Goal: Transaction & Acquisition: Purchase product/service

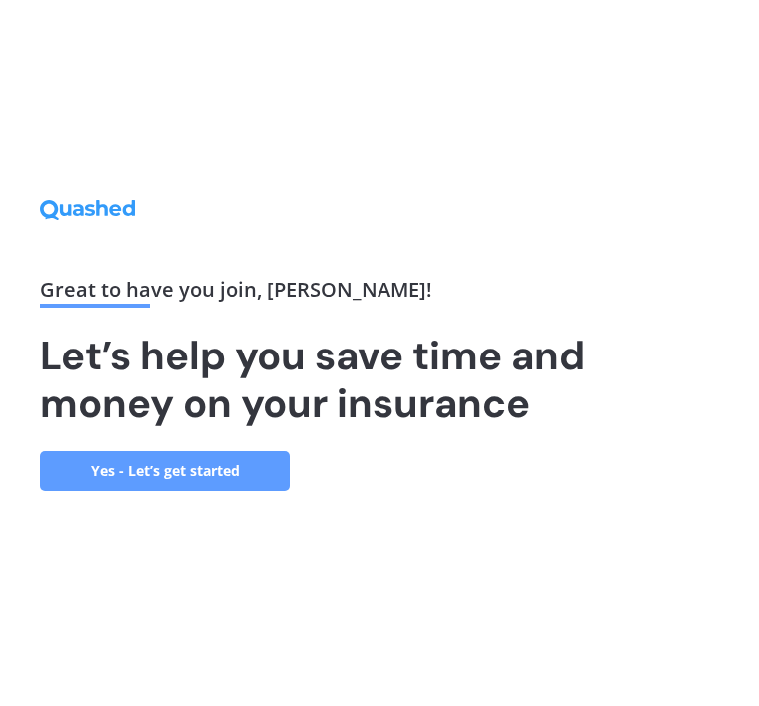
click at [198, 491] on link "Yes - Let’s get started" at bounding box center [165, 471] width 250 height 40
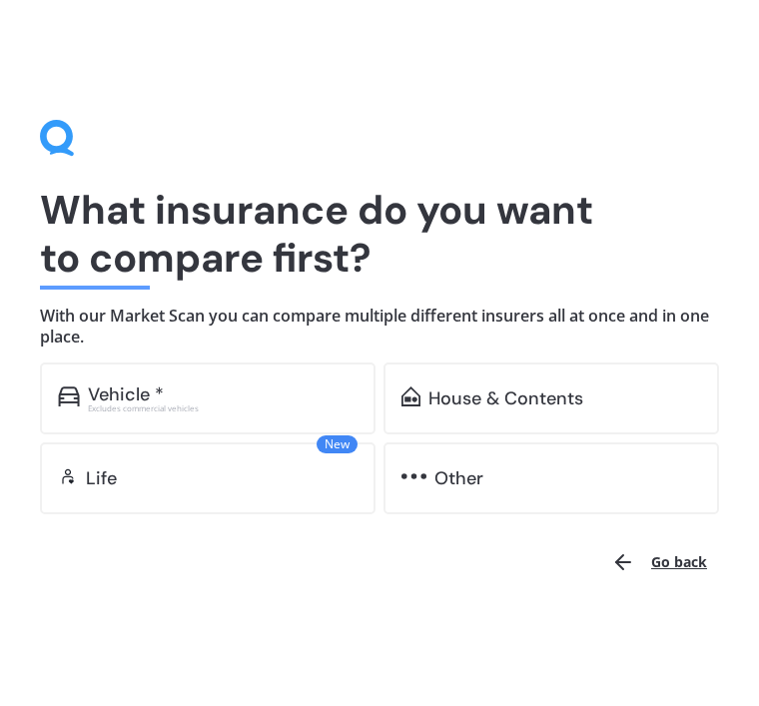
click at [222, 391] on div "Vehicle *" at bounding box center [223, 394] width 270 height 20
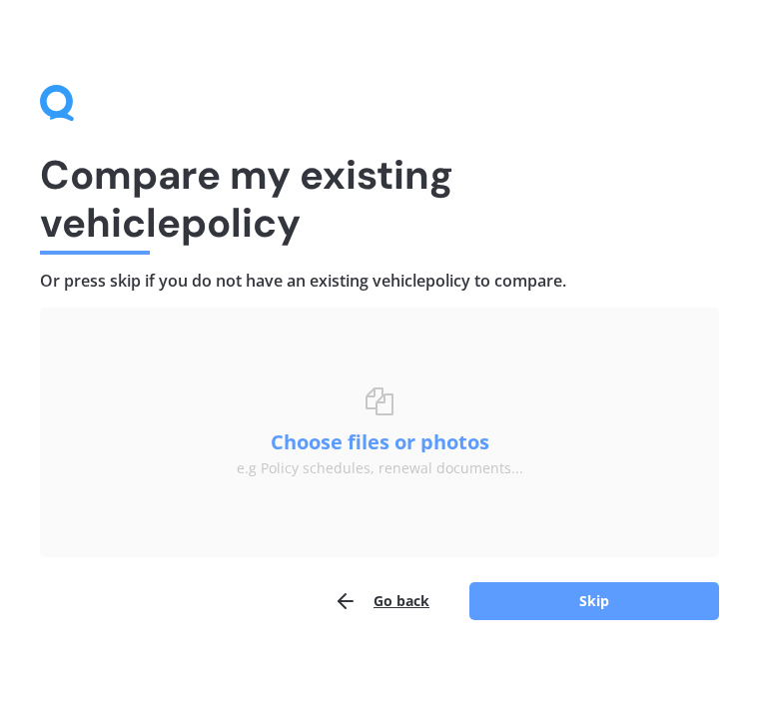
click at [398, 442] on button "Choose files or photos" at bounding box center [380, 442] width 250 height 20
click at [586, 594] on button "Skip" at bounding box center [594, 601] width 250 height 38
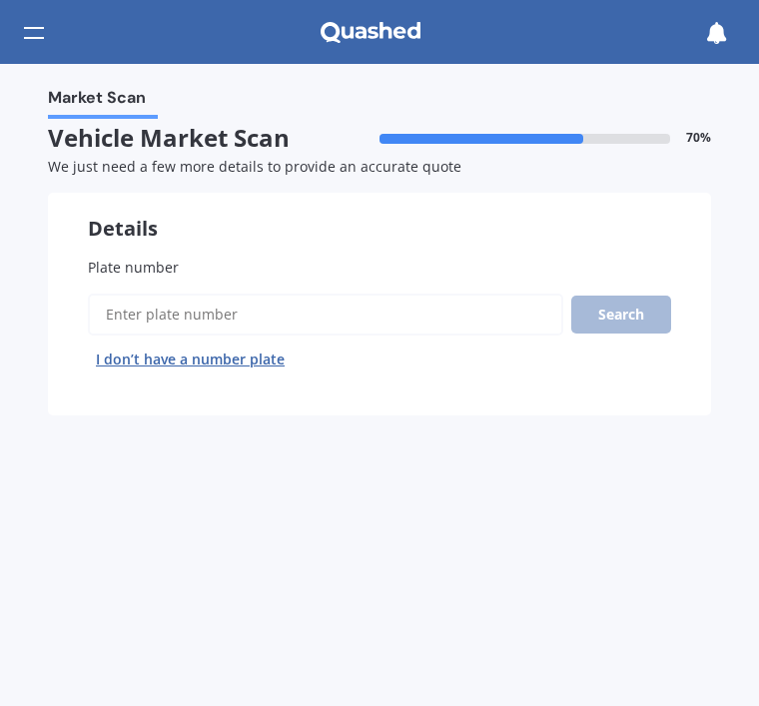
click at [169, 312] on input "Plate number" at bounding box center [325, 315] width 475 height 42
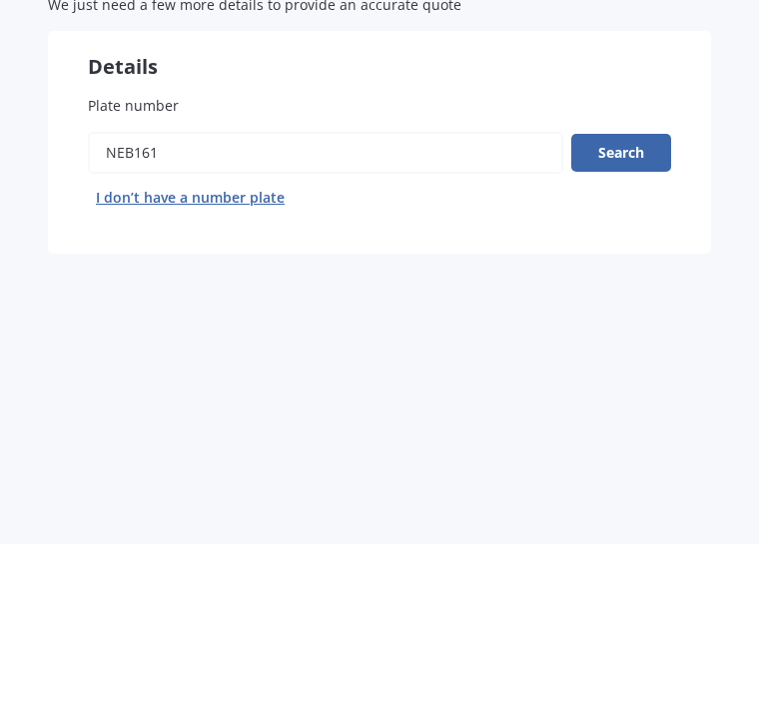
type input "Neb161"
click at [628, 296] on button "Search" at bounding box center [621, 315] width 100 height 38
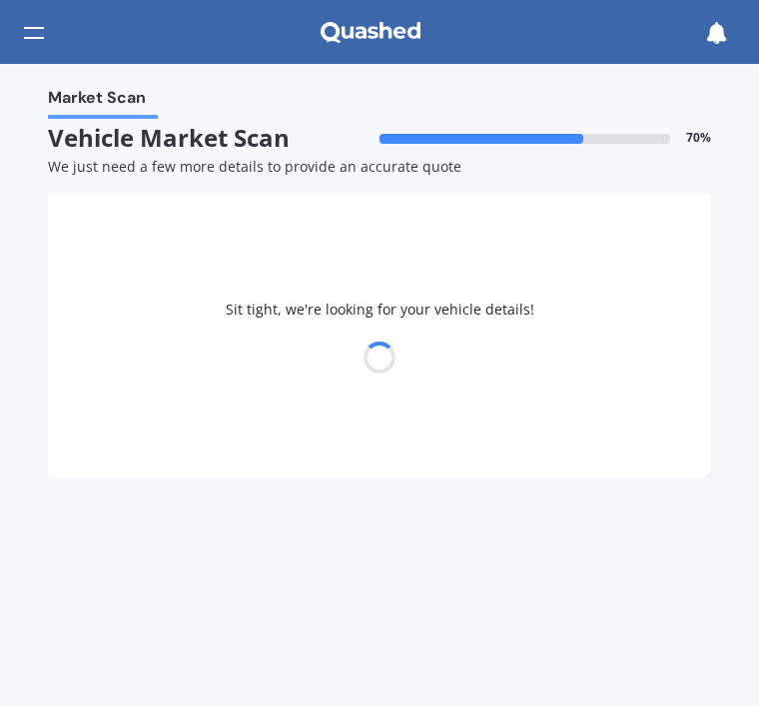
select select "HYUNDAI"
select select "KONA"
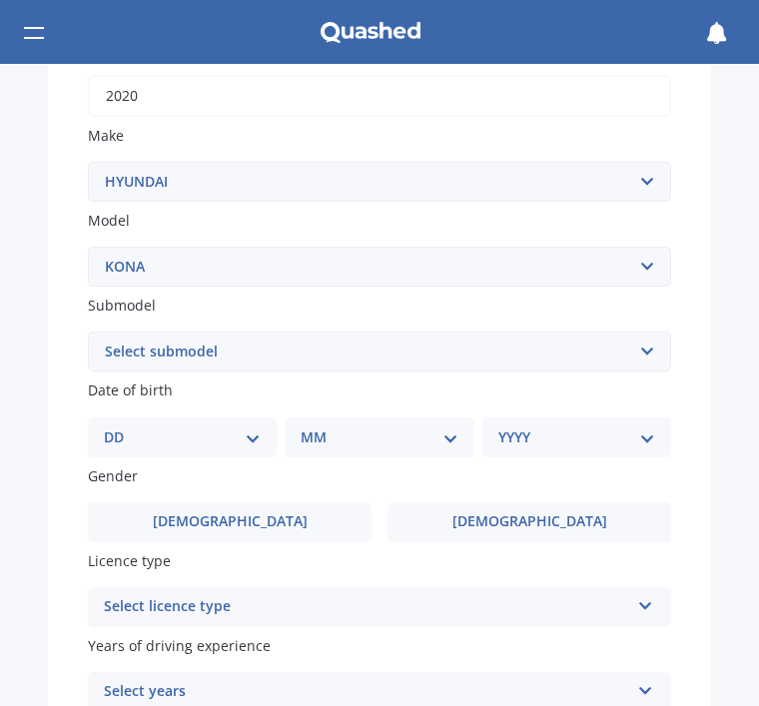
scroll to position [347, 0]
click at [606, 342] on select "Select submodel 1.6 HYBRID Elite 2W 1.6 Hybrid Limited N 1.6 Turbo AWD 2.0 2WD …" at bounding box center [379, 350] width 583 height 40
select select "2.0 2WD"
click at [260, 425] on select "DD 01 02 03 04 05 06 07 08 09 10 11 12 13 14 15 16 17 18 19 20 21 22 23 24 25 2…" at bounding box center [182, 436] width 157 height 22
select select "05"
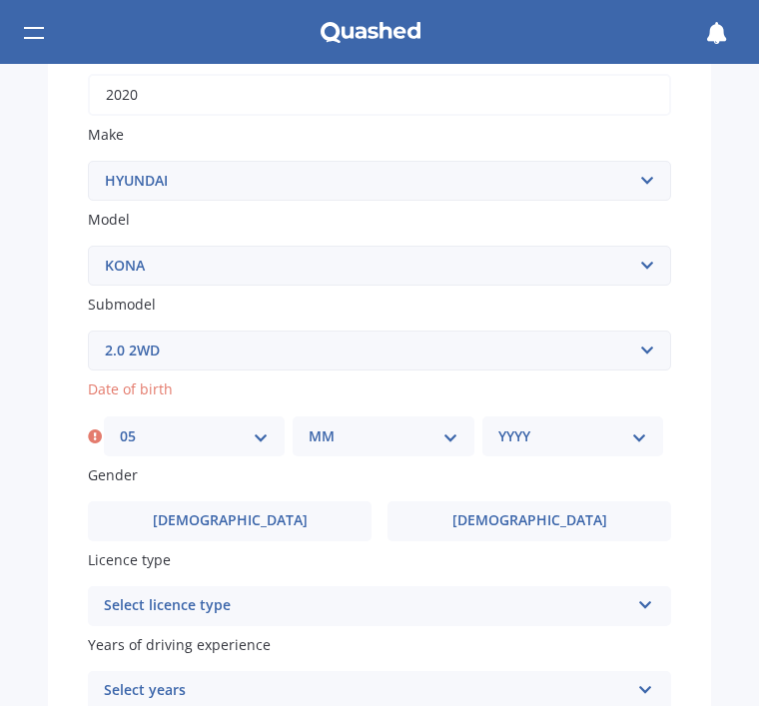
click at [396, 430] on select "MM 01 02 03 04 05 06 07 08 09 10 11 12" at bounding box center [383, 436] width 149 height 22
select select "05"
click at [614, 425] on select "YYYY 2025 2024 2023 2022 2021 2020 2019 2018 2017 2016 2015 2014 2013 2012 2011…" at bounding box center [572, 436] width 149 height 22
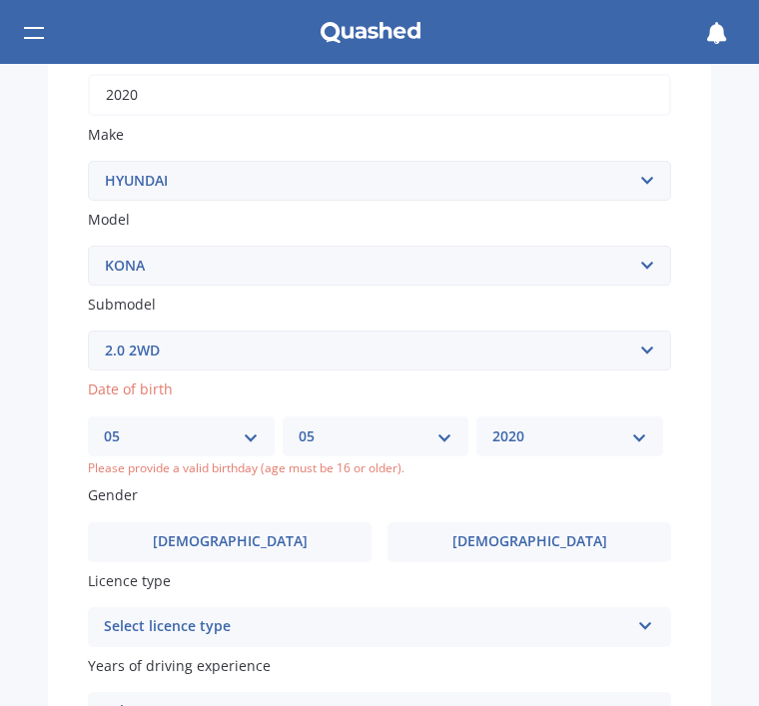
click at [617, 426] on select "YYYY 2025 2024 2023 2022 2021 2020 2019 2018 2017 2016 2015 2014 2013 2012 2011…" at bounding box center [569, 436] width 155 height 22
select select "1948"
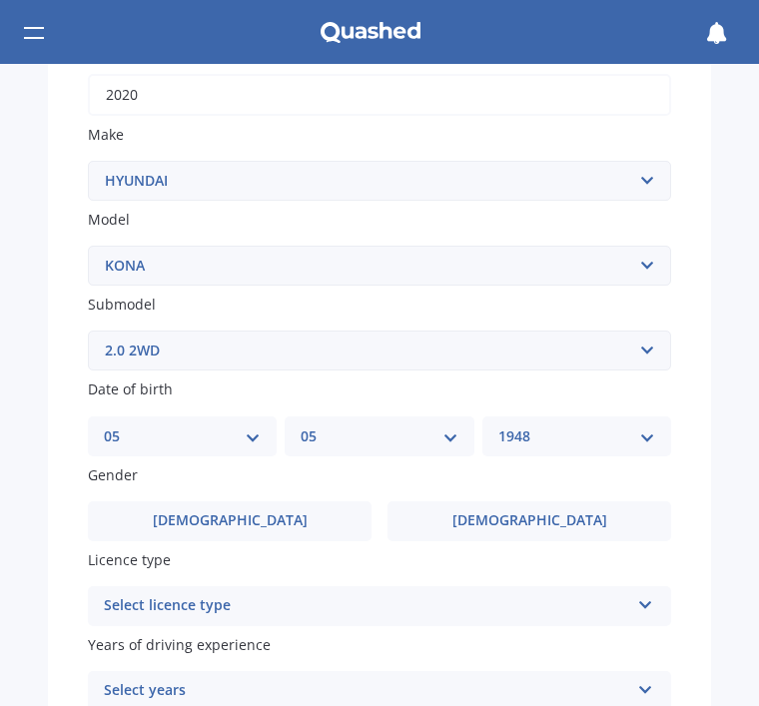
click at [318, 505] on label "[DEMOGRAPHIC_DATA]" at bounding box center [230, 521] width 284 height 40
click at [0, 0] on input "[DEMOGRAPHIC_DATA]" at bounding box center [0, 0] width 0 height 0
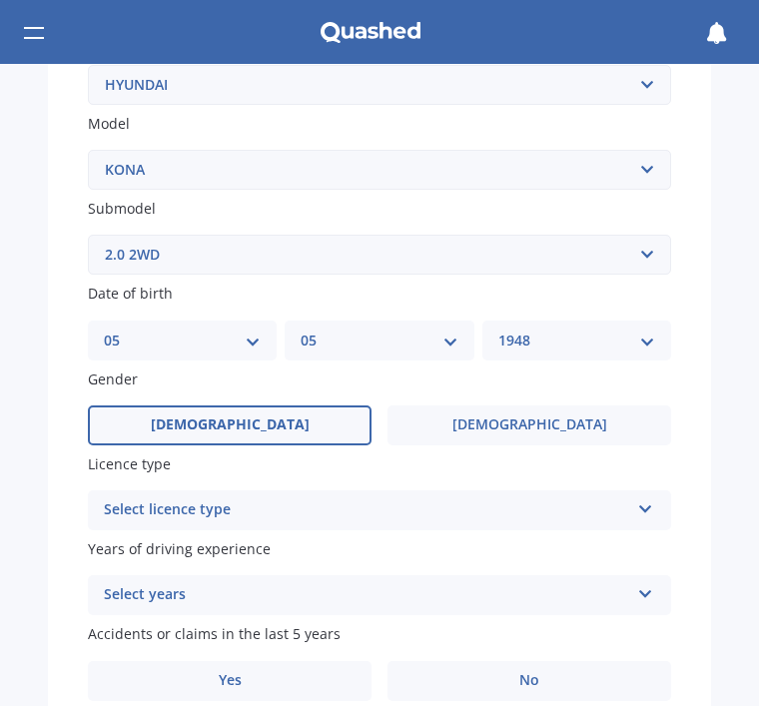
scroll to position [449, 0]
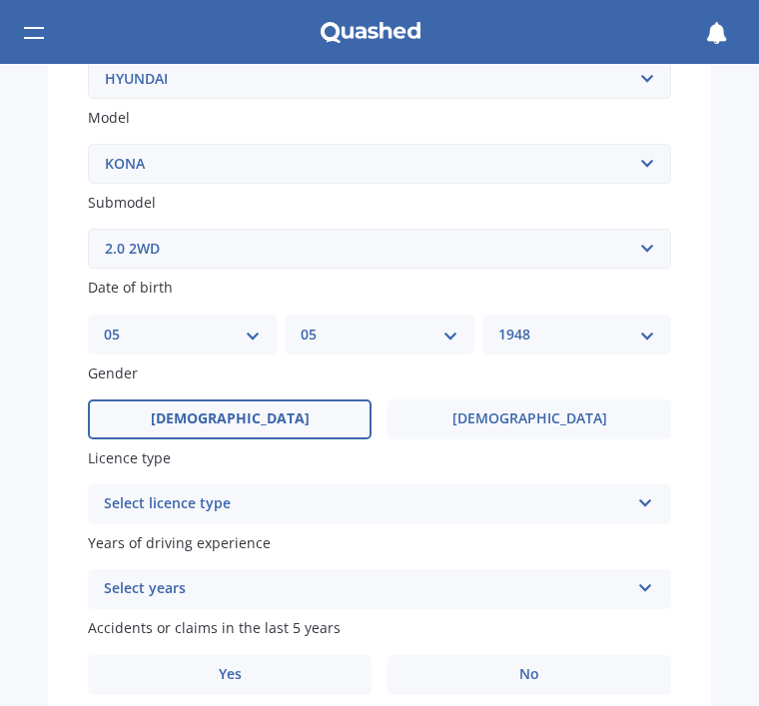
click at [529, 492] on div "Select licence type" at bounding box center [366, 504] width 525 height 24
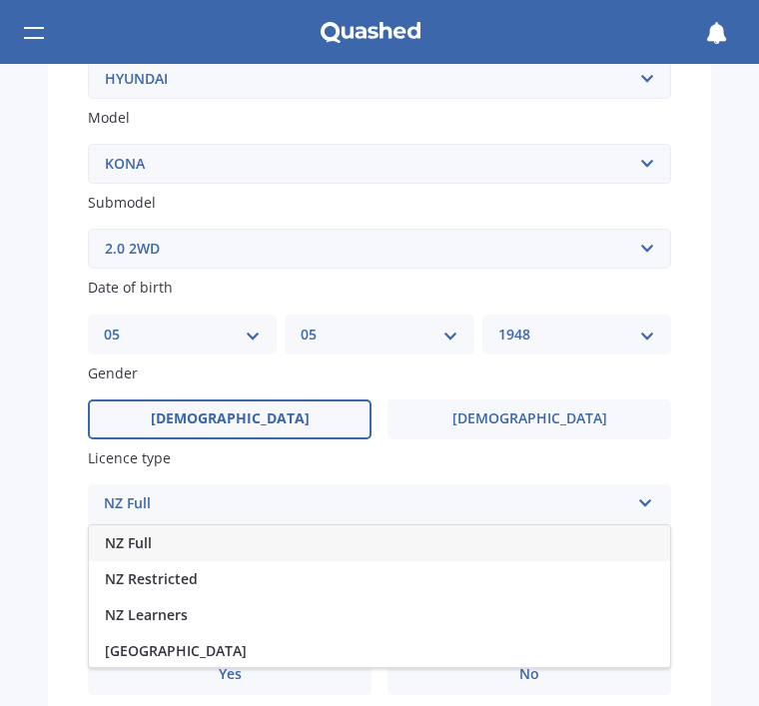
click at [467, 528] on div "NZ Full" at bounding box center [379, 543] width 581 height 36
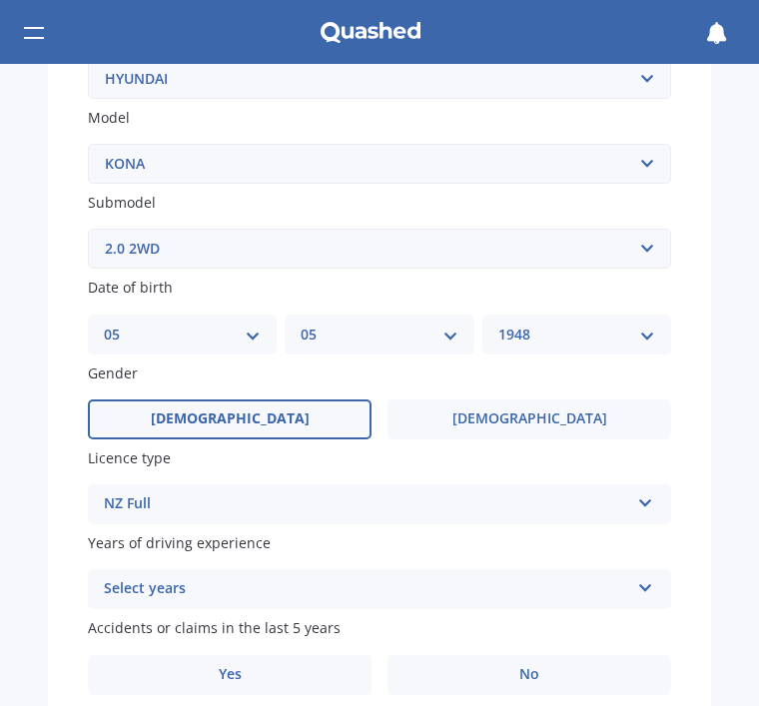
click at [544, 577] on div "Select years" at bounding box center [366, 589] width 525 height 24
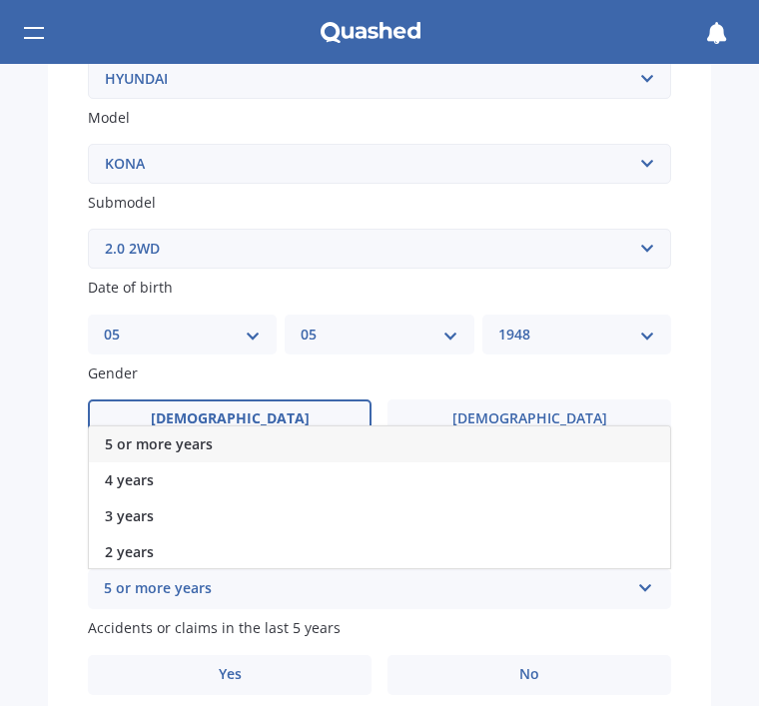
click at [298, 428] on div "5 or more years" at bounding box center [379, 444] width 581 height 36
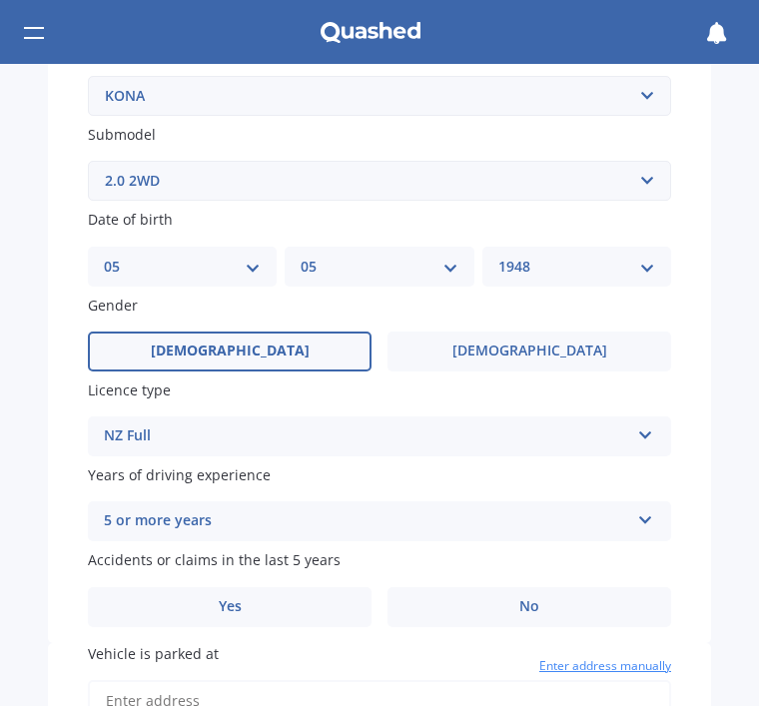
scroll to position [573, 0]
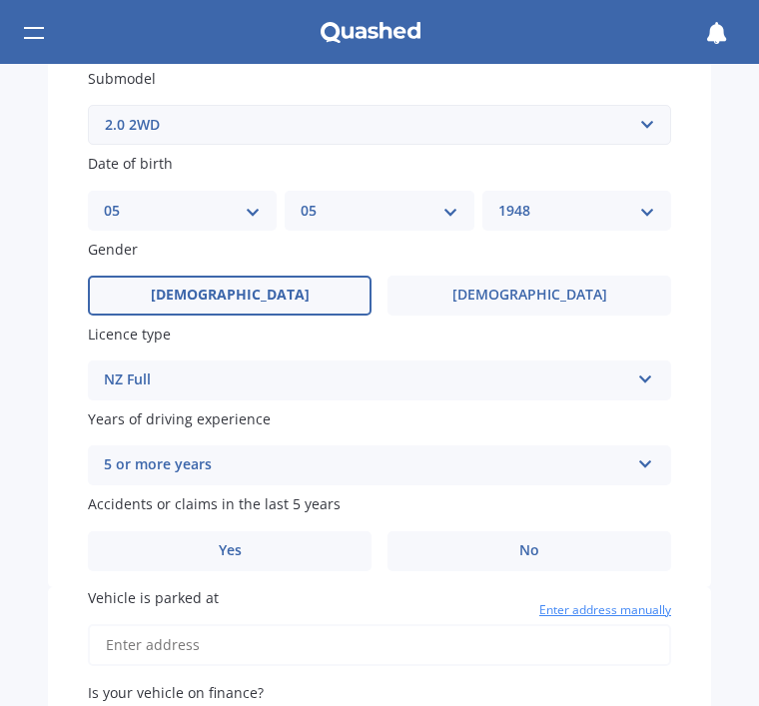
click at [519, 542] on span "No" at bounding box center [529, 550] width 20 height 17
click at [0, 0] on input "No" at bounding box center [0, 0] width 0 height 0
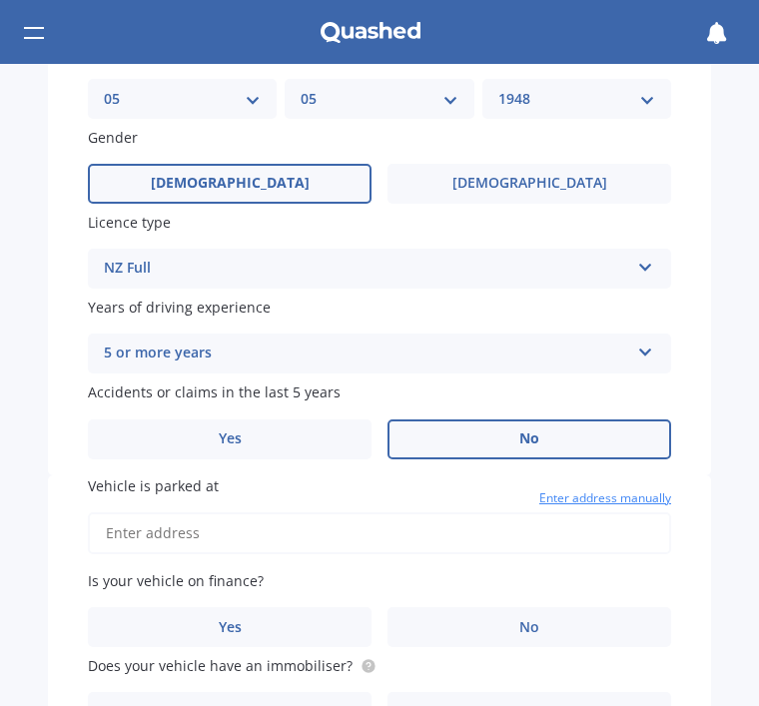
scroll to position [691, 0]
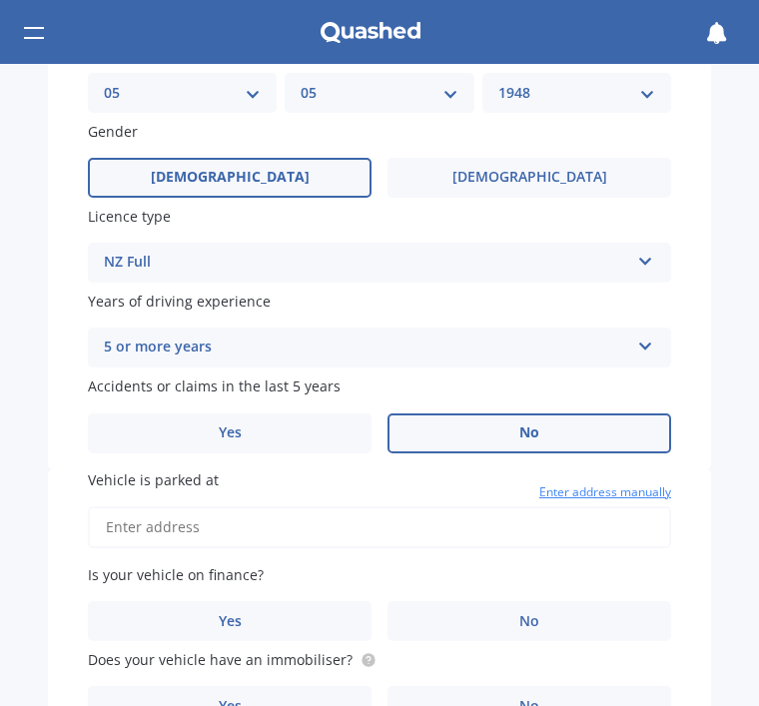
click at [155, 513] on input "Vehicle is parked at" at bounding box center [379, 527] width 583 height 42
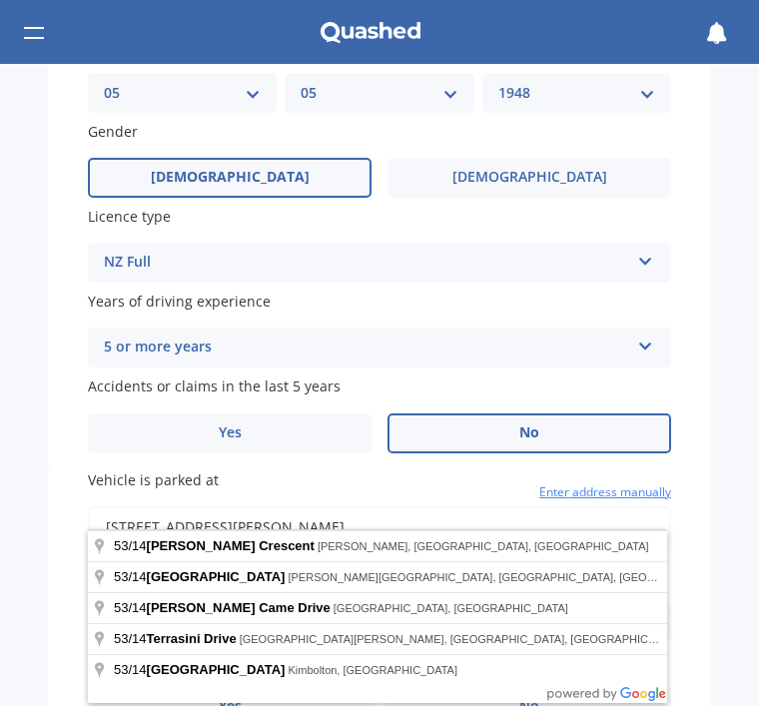
type input "[STREET_ADDRESS][PERSON_NAME]"
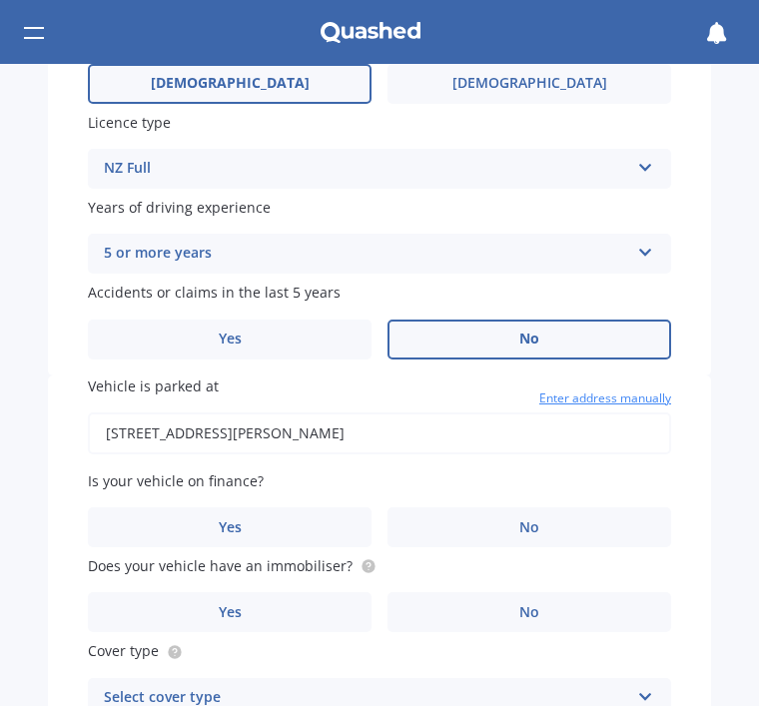
scroll to position [799, 0]
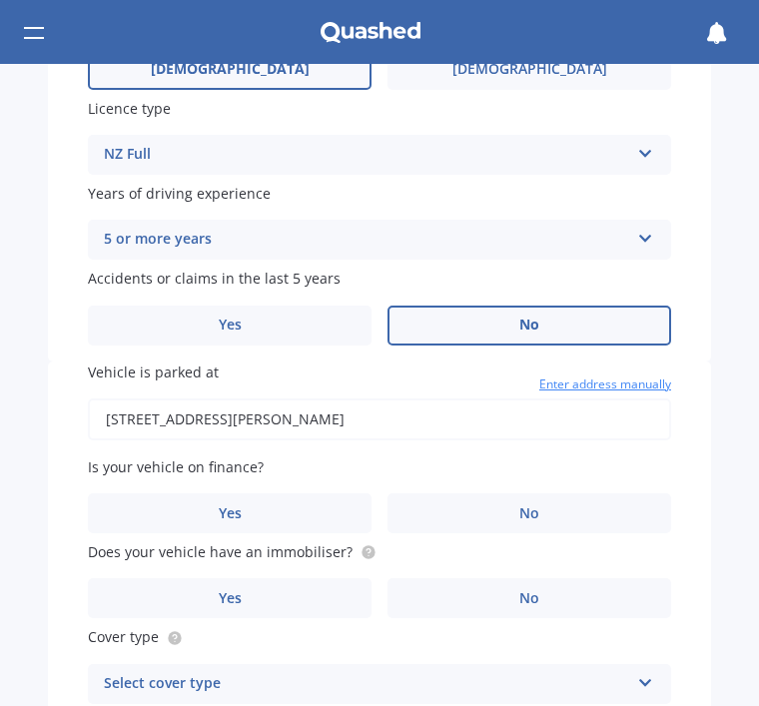
click at [529, 505] on span "No" at bounding box center [529, 513] width 20 height 17
click at [0, 0] on input "No" at bounding box center [0, 0] width 0 height 0
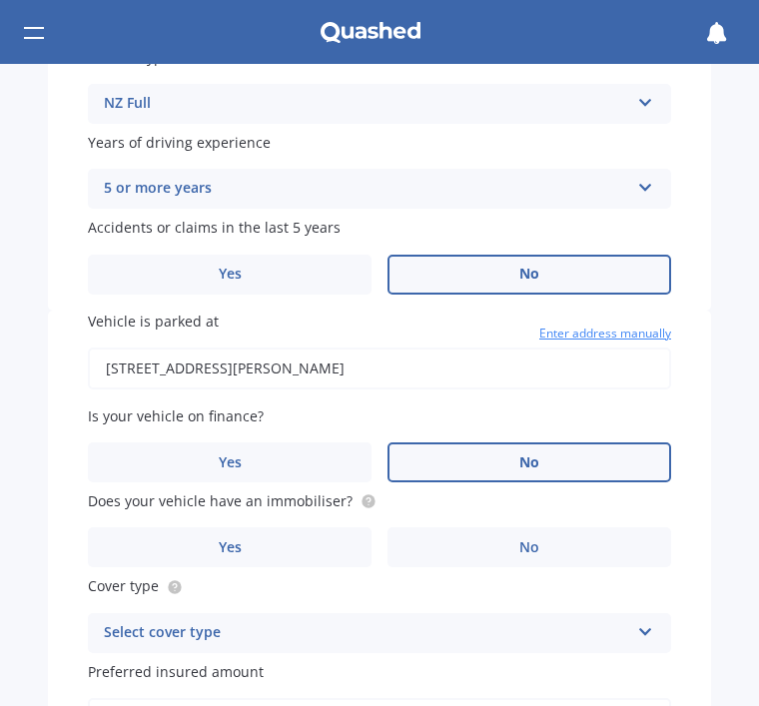
scroll to position [857, 0]
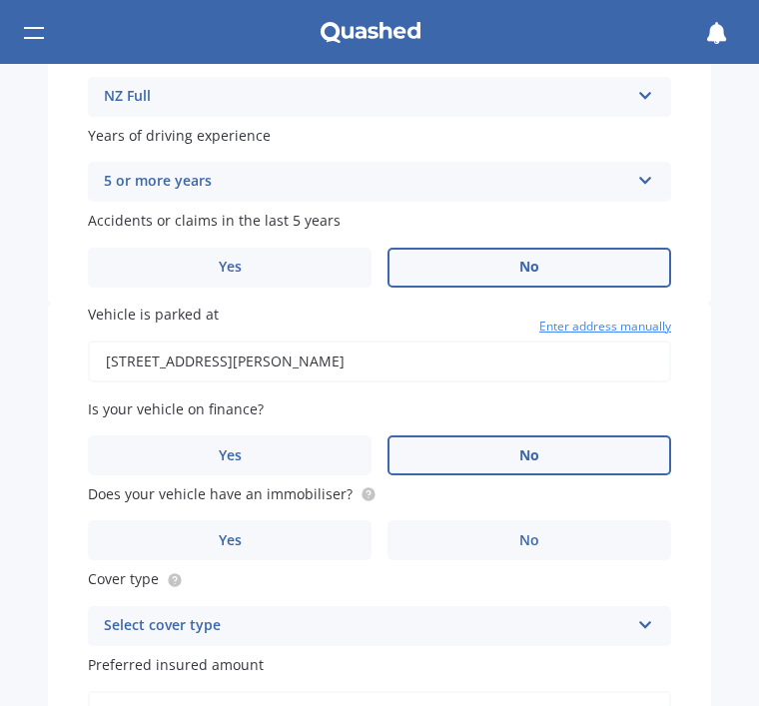
click at [512, 522] on label "No" at bounding box center [529, 540] width 284 height 40
click at [0, 0] on input "No" at bounding box center [0, 0] width 0 height 0
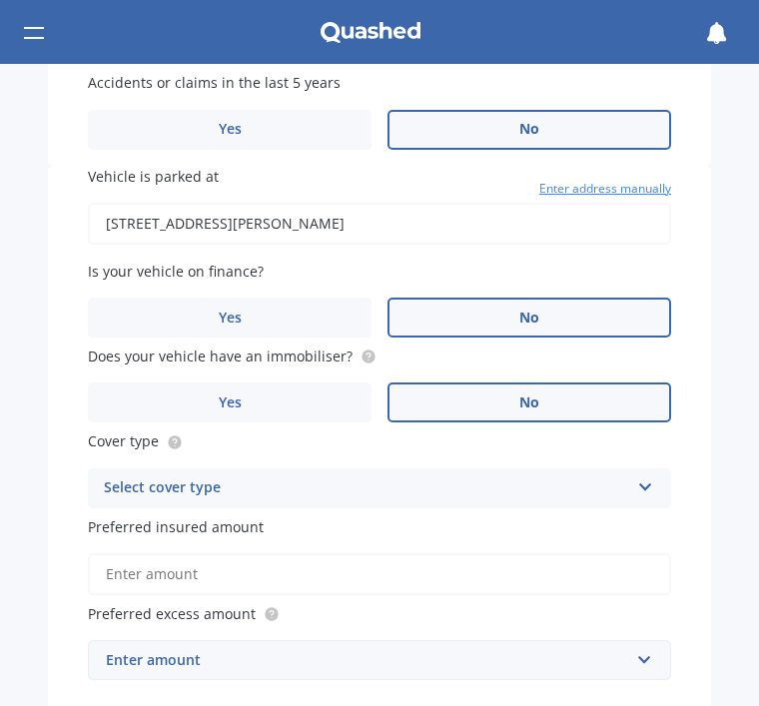
scroll to position [1037, 0]
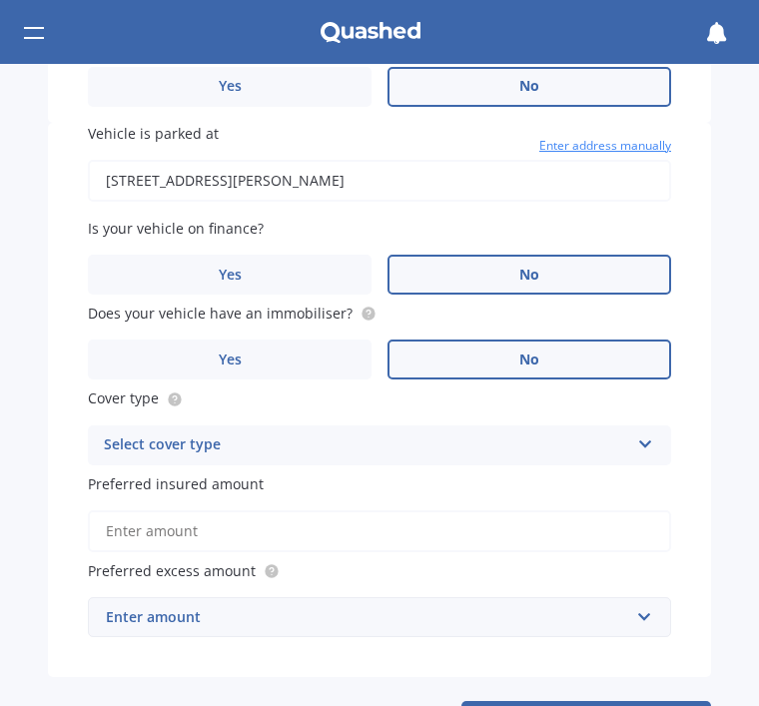
click at [607, 433] on div "Select cover type" at bounding box center [366, 445] width 525 height 24
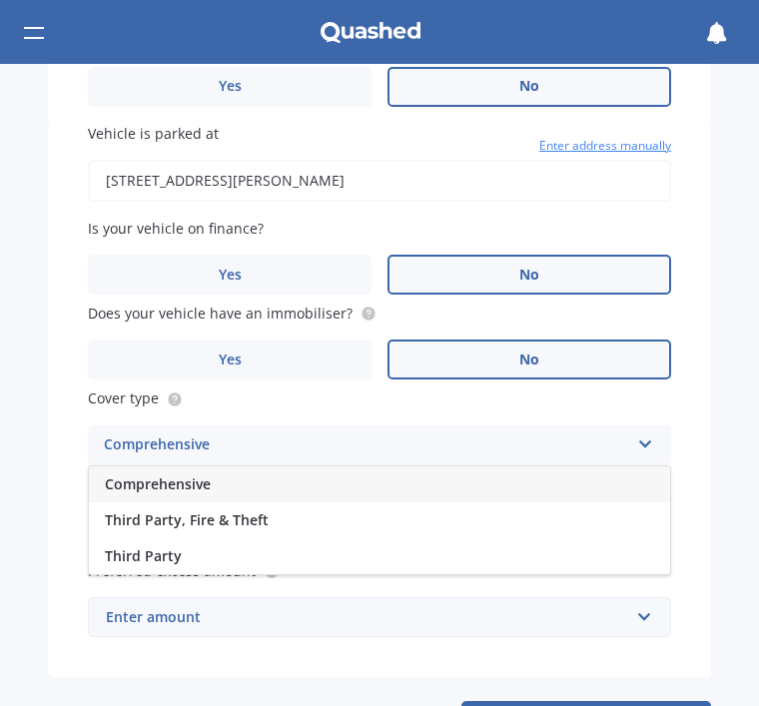
click at [541, 466] on div "Comprehensive" at bounding box center [379, 484] width 581 height 36
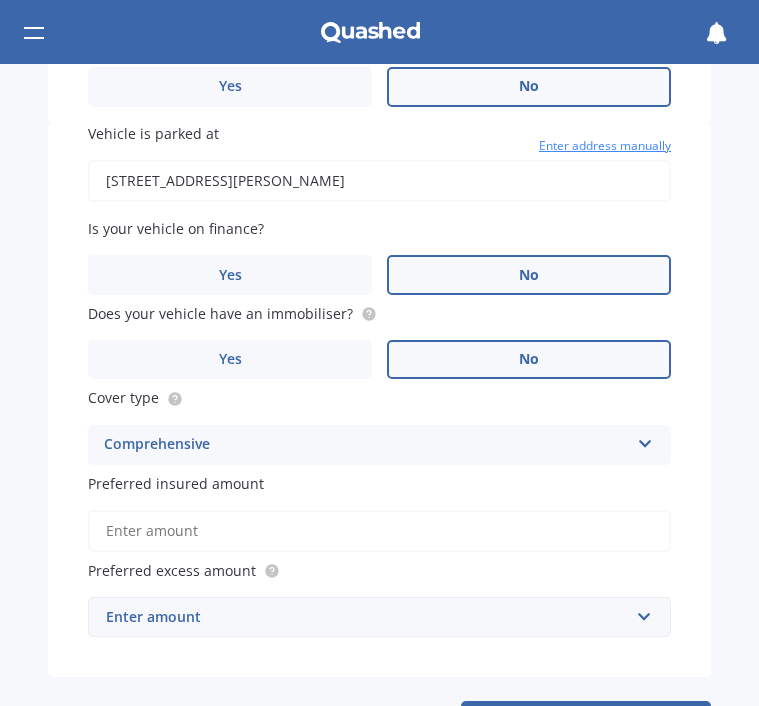
click at [346, 473] on label "Preferred insured amount" at bounding box center [379, 483] width 583 height 21
click at [346, 510] on input "Preferred insured amount" at bounding box center [379, 531] width 583 height 42
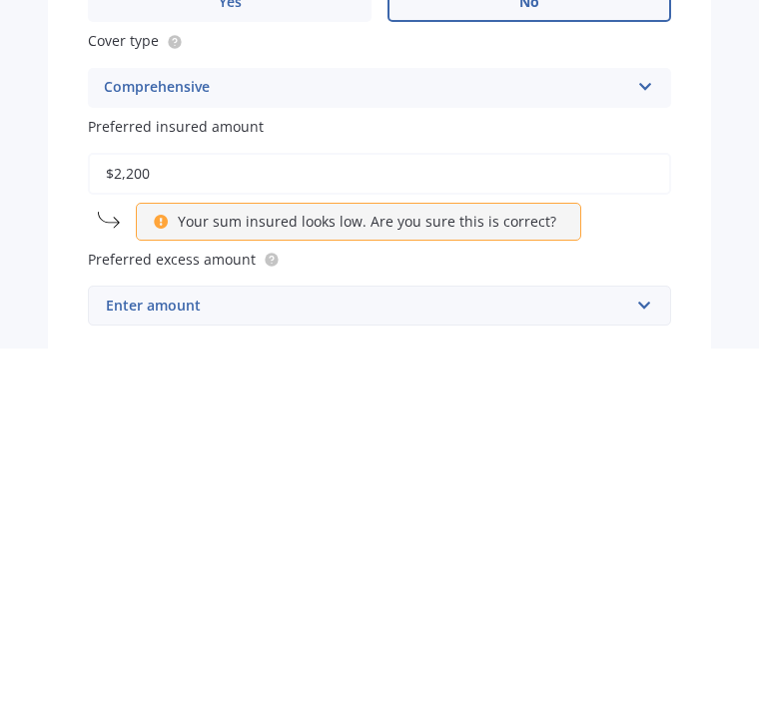
type input "$22,000"
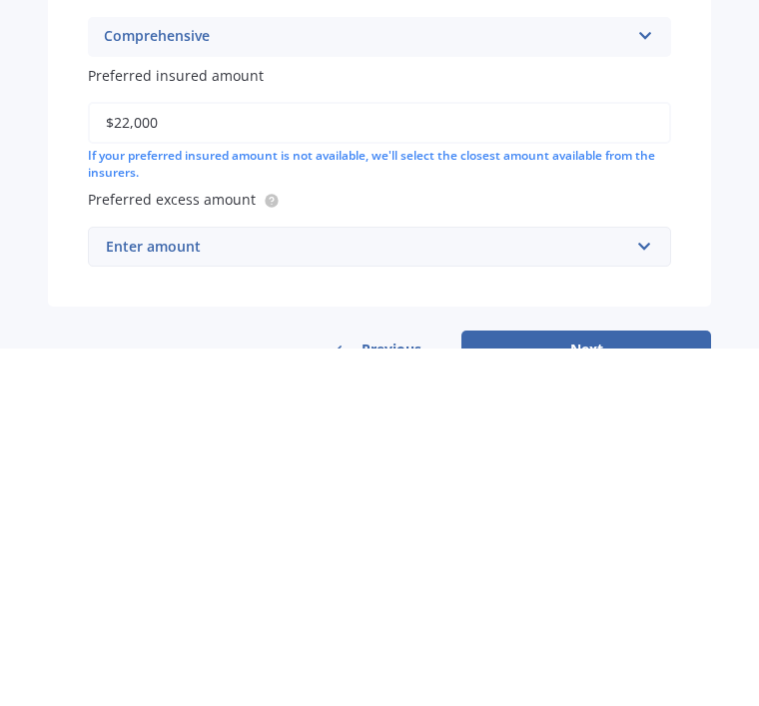
scroll to position [1090, 0]
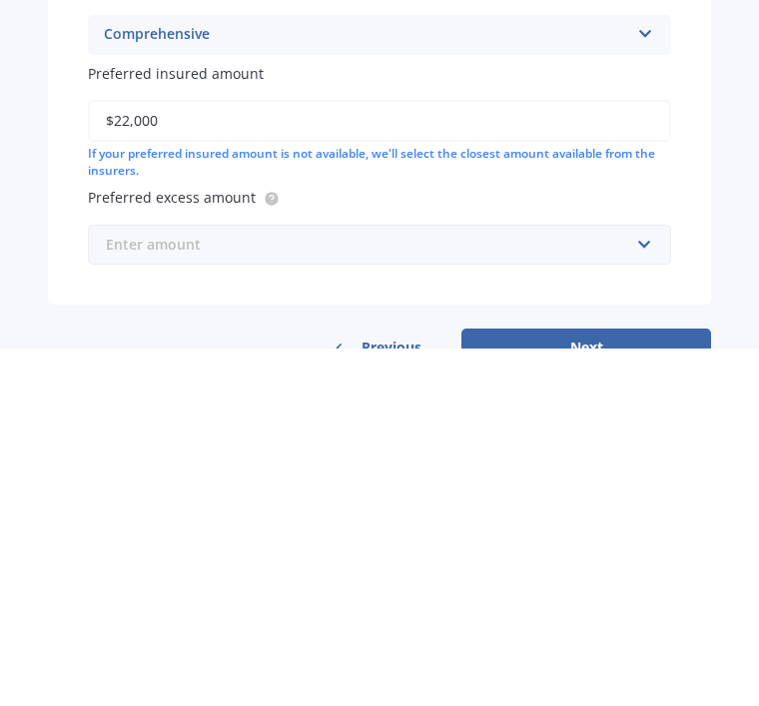
click at [530, 583] on input "text" at bounding box center [372, 602] width 565 height 38
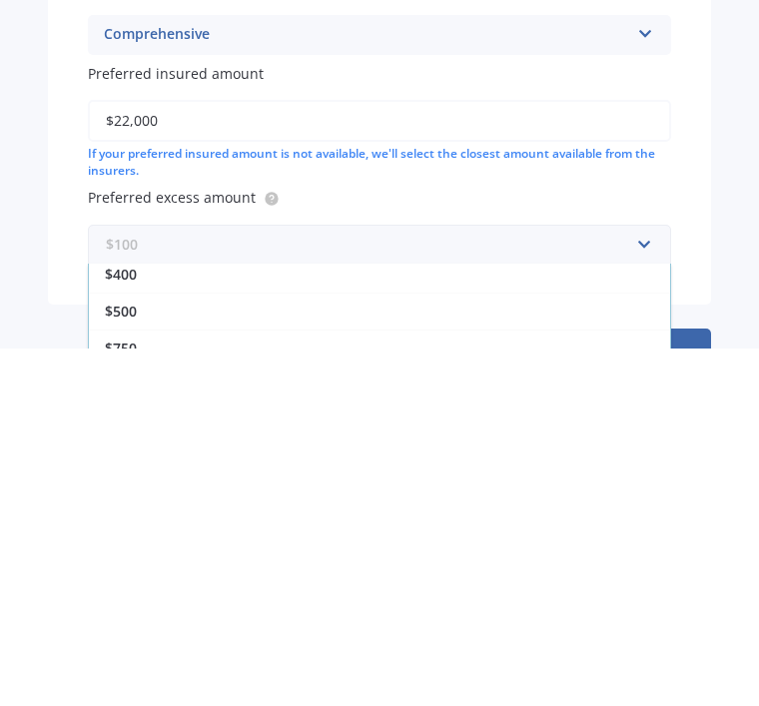
scroll to position [57, 0]
click at [169, 638] on div "$500" at bounding box center [379, 656] width 581 height 37
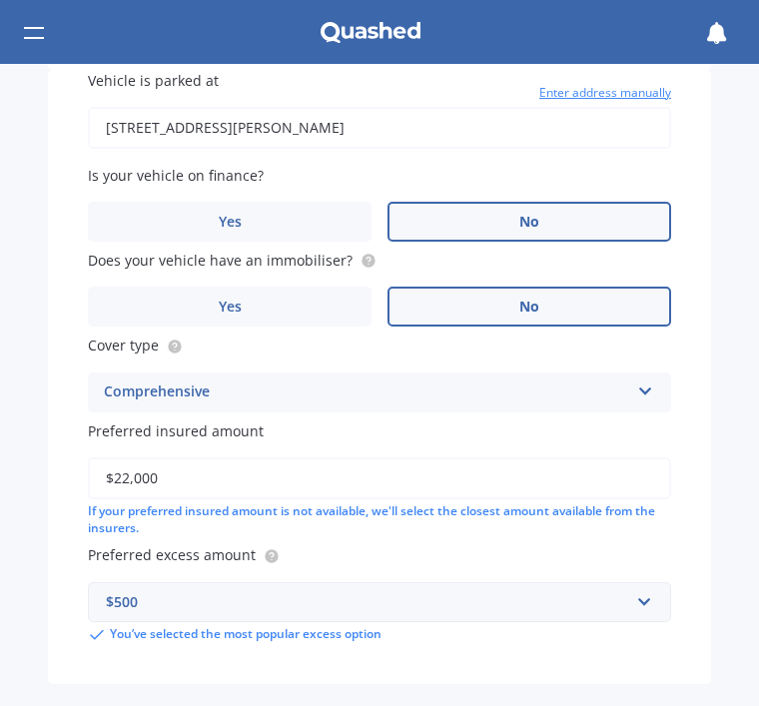
click at [451, 457] on input "$22,000" at bounding box center [379, 478] width 583 height 42
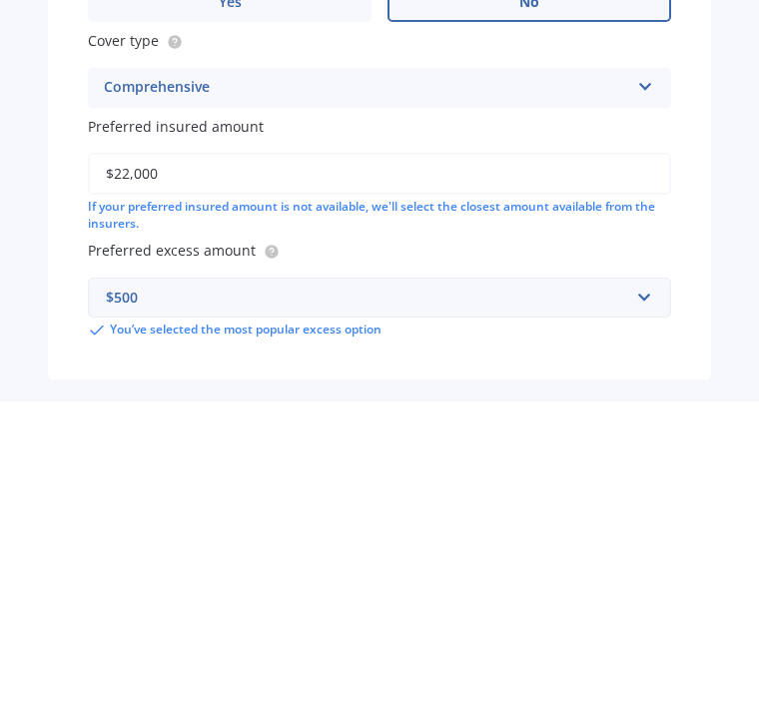
click at [726, 232] on div "Market Scan Vehicle Market Scan 70 % We just need a few more details to provide…" at bounding box center [379, 385] width 759 height 642
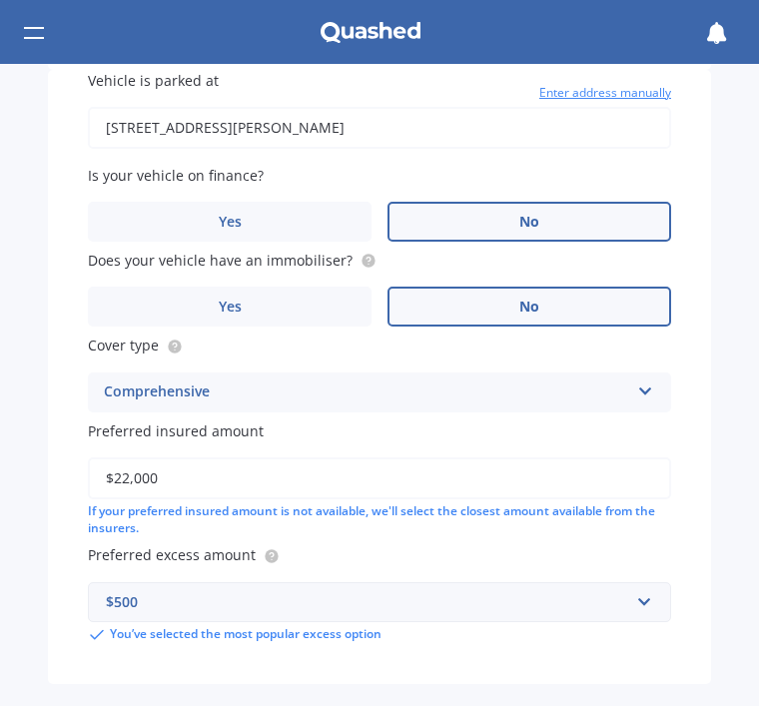
select select "05"
select select "1948"
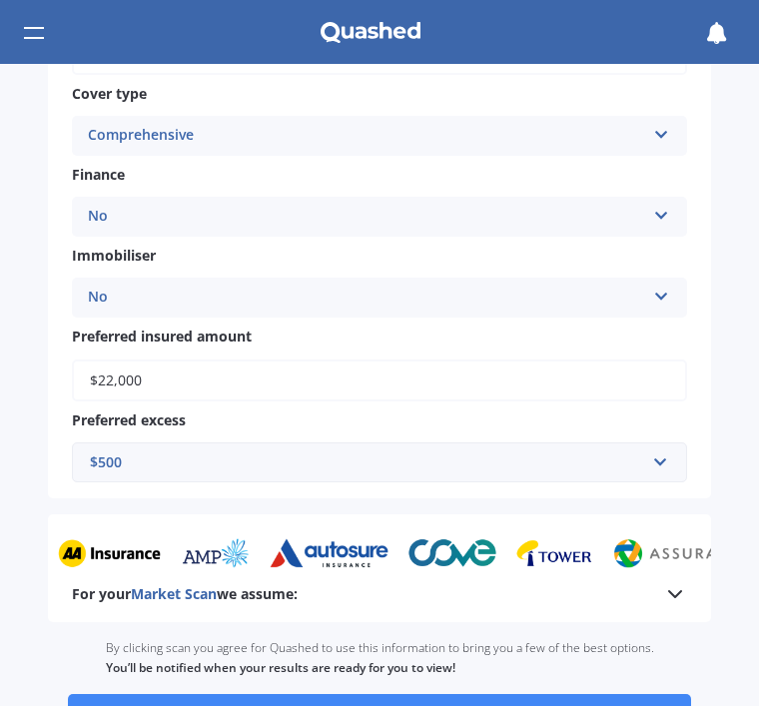
scroll to position [743, 0]
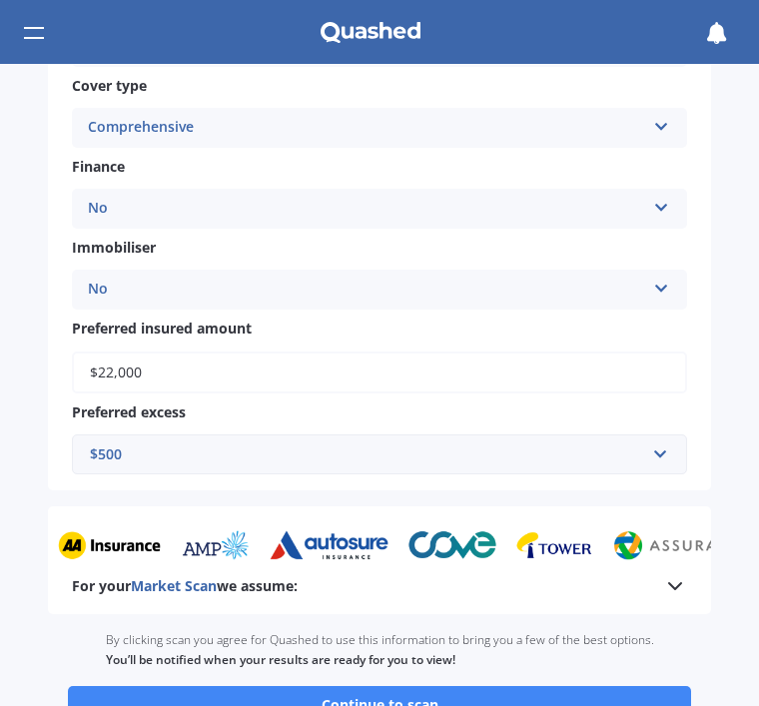
click at [474, 689] on button "Continue to scan" at bounding box center [379, 705] width 623 height 38
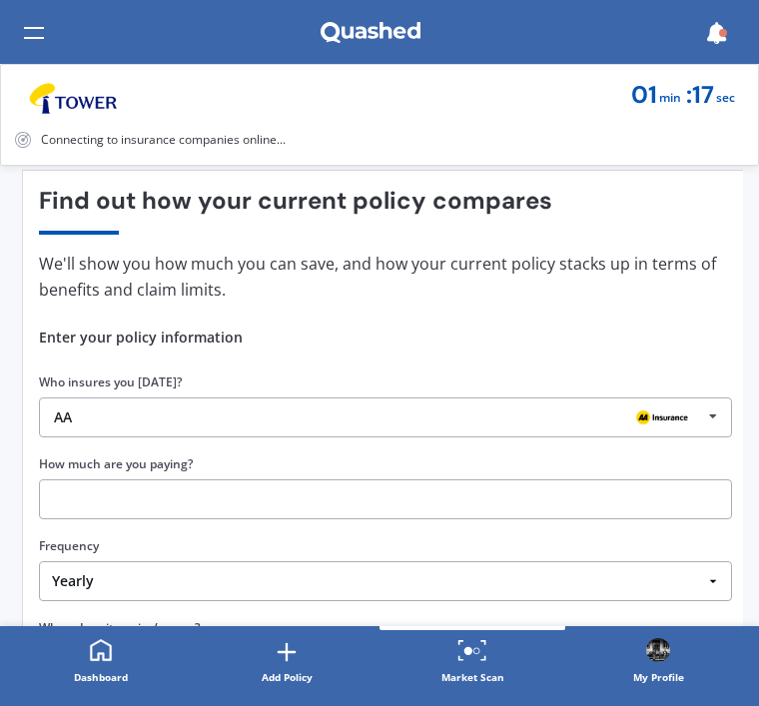
scroll to position [123, 0]
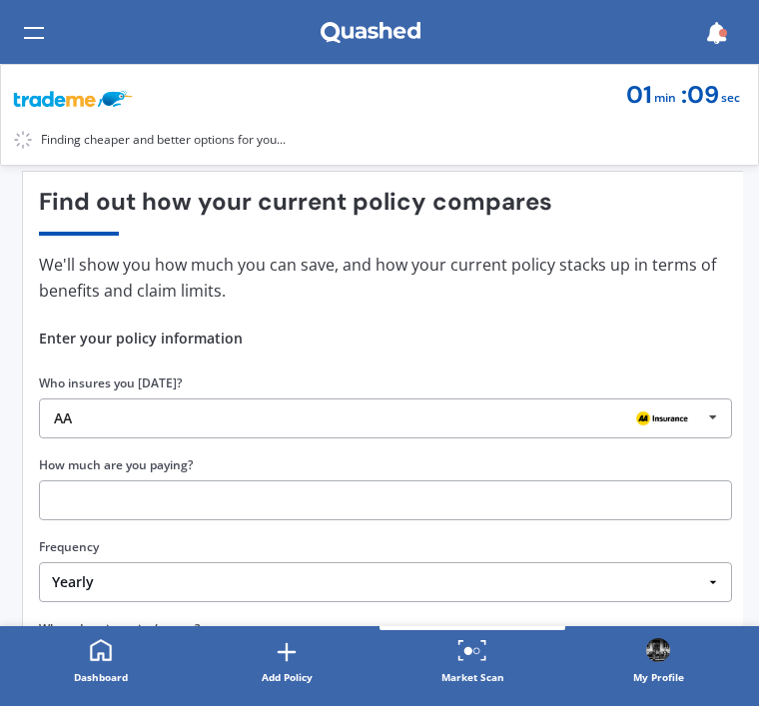
click at [138, 418] on div "AA" at bounding box center [378, 418] width 648 height 16
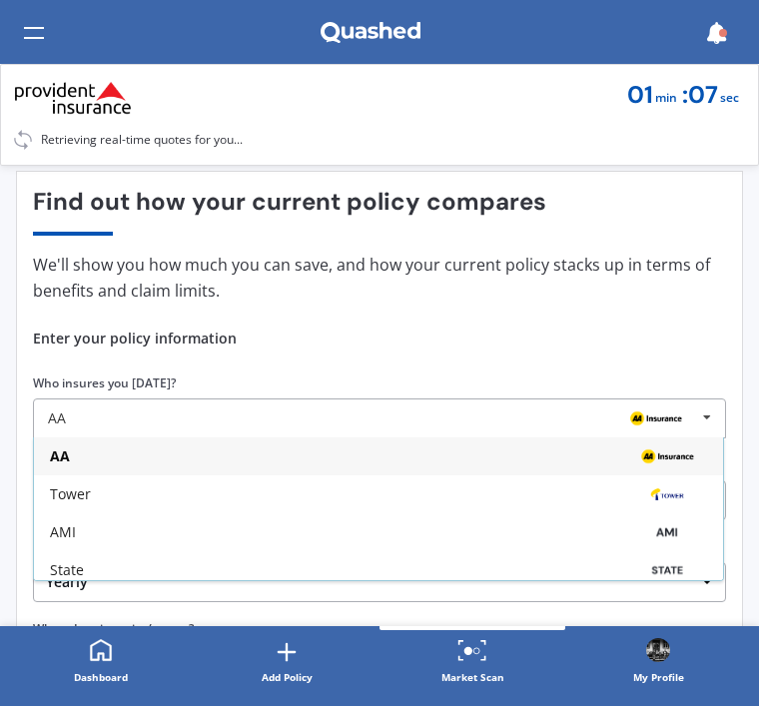
click at [289, 521] on div "AMI" at bounding box center [378, 532] width 689 height 38
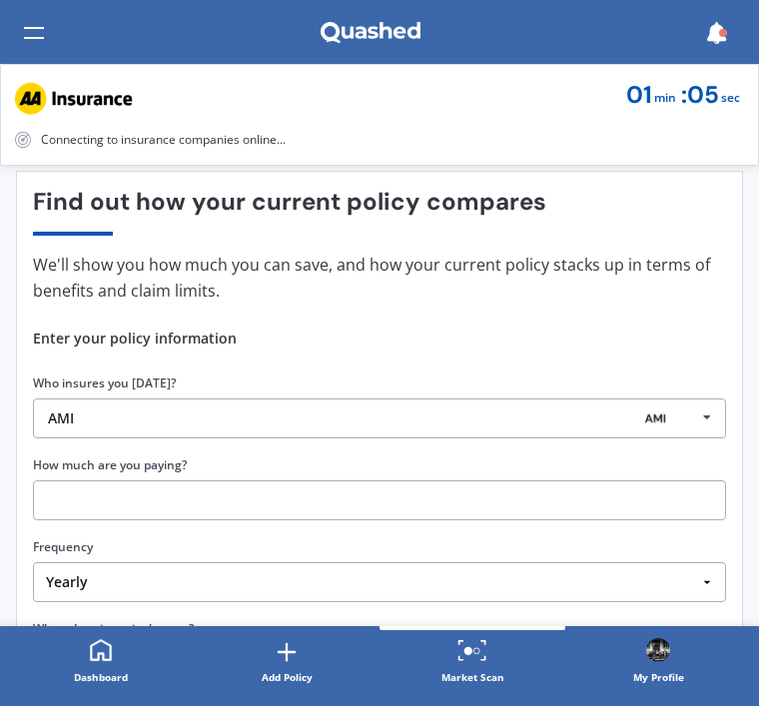
click at [287, 421] on div "AMI" at bounding box center [372, 418] width 648 height 16
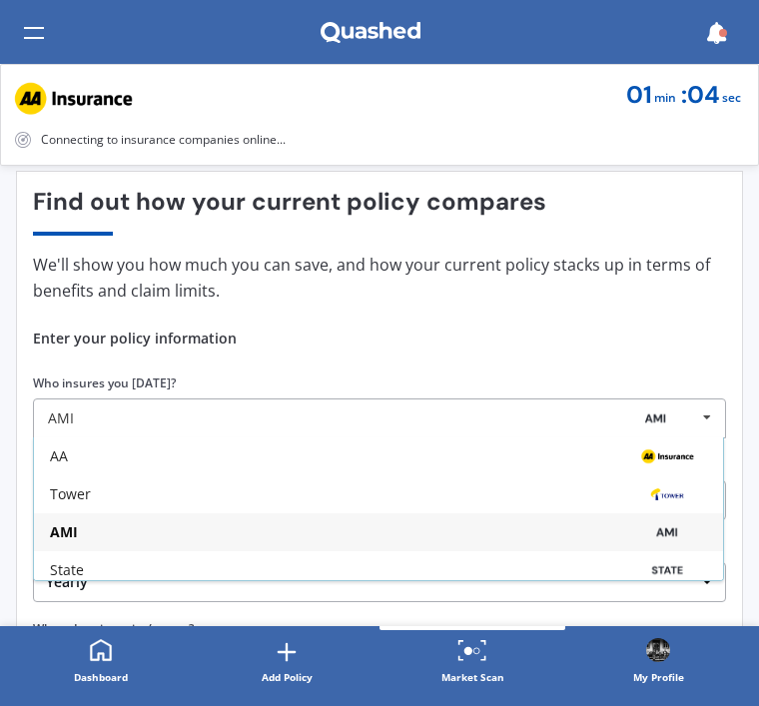
click at [122, 562] on div "State" at bounding box center [378, 570] width 657 height 16
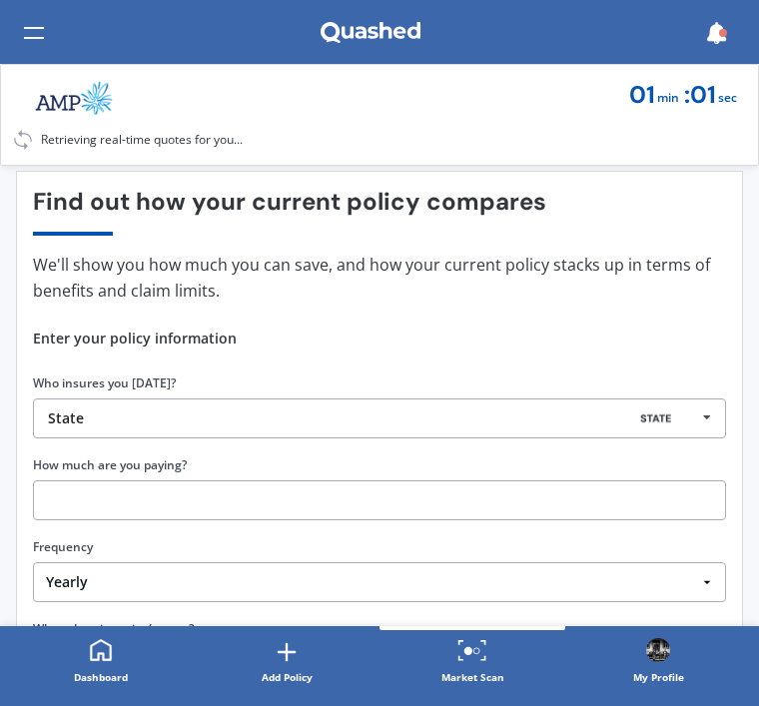
click at [241, 497] on input "text" at bounding box center [379, 500] width 693 height 40
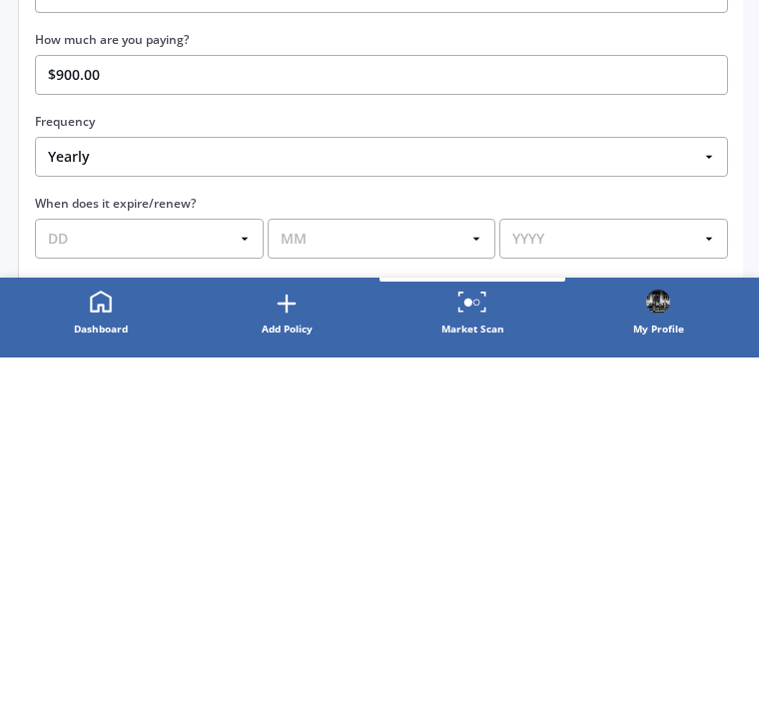
scroll to position [201, 0]
type input "$900.00"
click at [697, 484] on select "Yearly Six-Monthly Quarterly Monthly Fortnightly Weekly One-Off" at bounding box center [381, 504] width 693 height 40
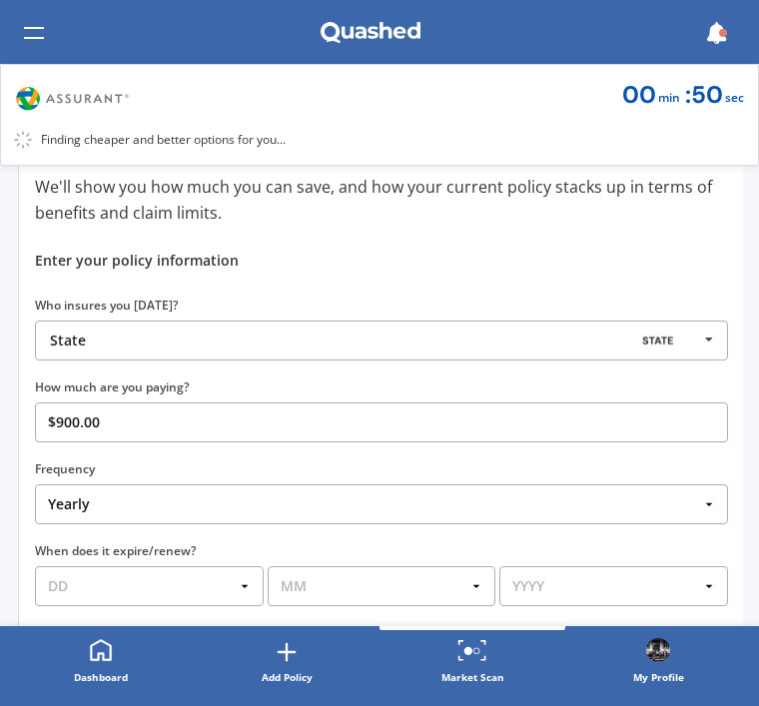
select select "Monthly"
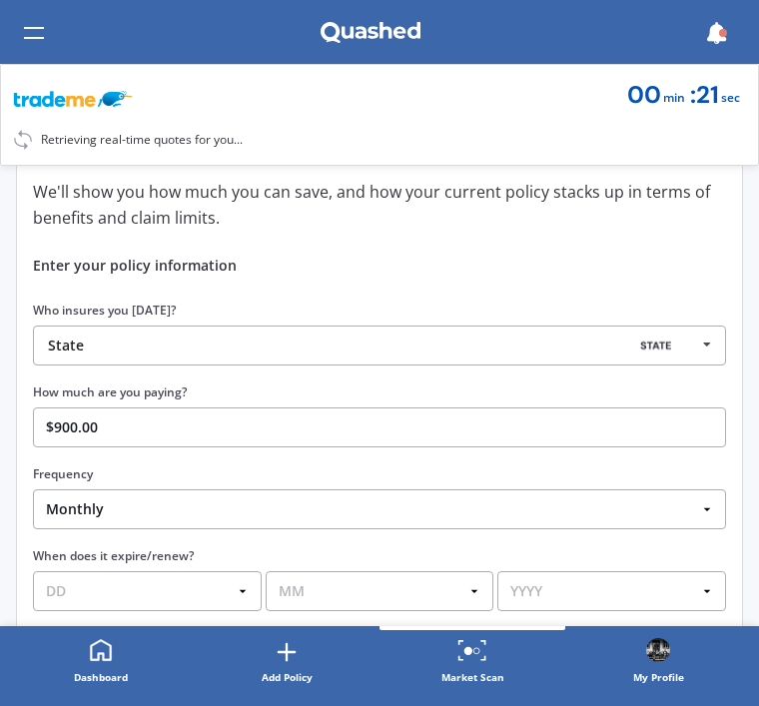
scroll to position [196, 0]
click at [365, 419] on input "$900.00" at bounding box center [379, 427] width 693 height 40
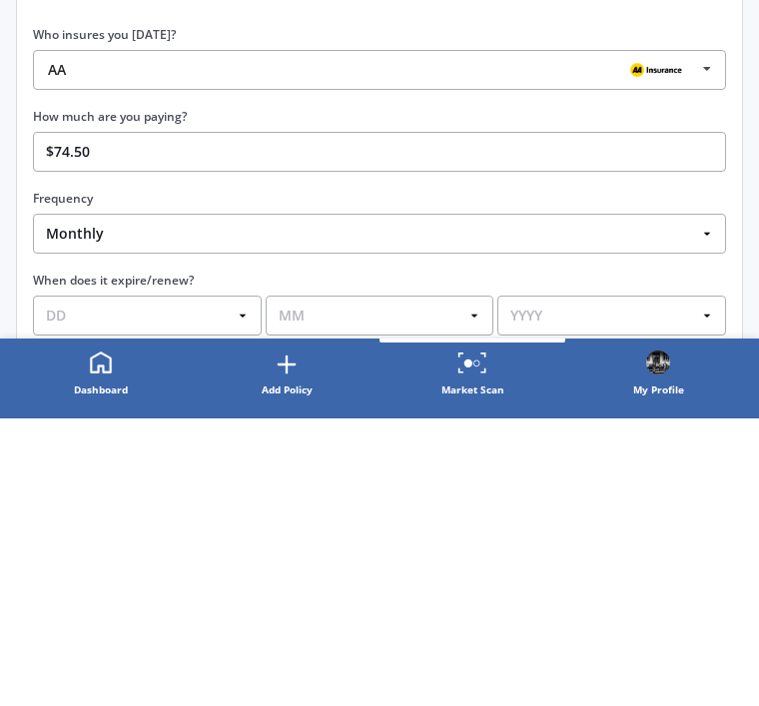
type input "$74.50"
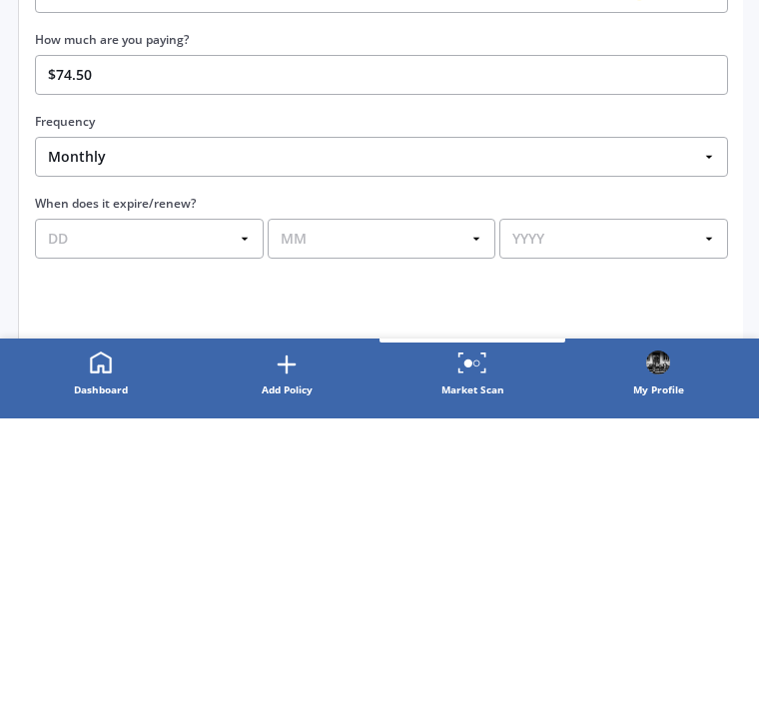
scroll to position [273, 0]
click at [240, 506] on select "DD 01 02 03 04 05 06 07 08 09 10 11 12 13 14 15 16 17 18 19 20 21 22 23 24 25 2…" at bounding box center [149, 526] width 229 height 40
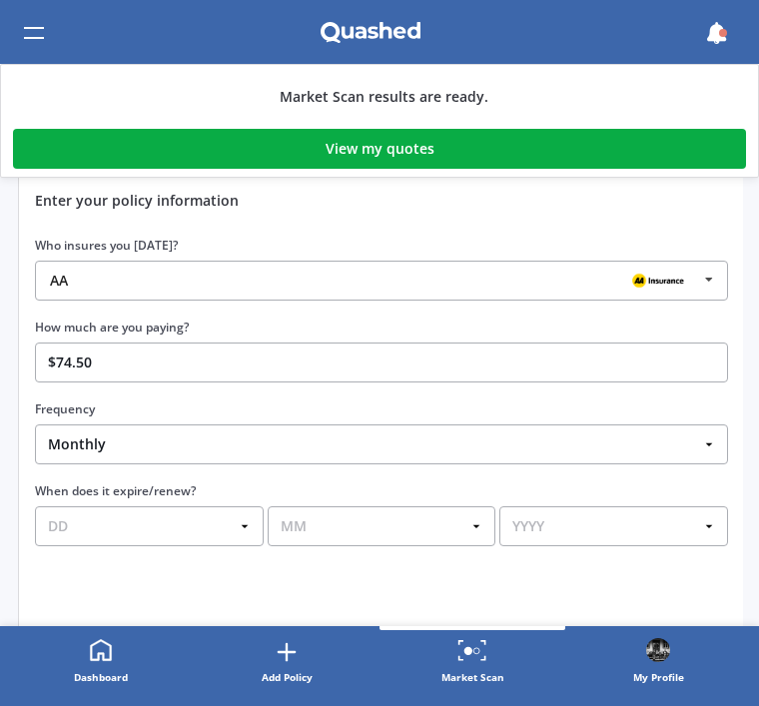
select select "01"
click at [463, 522] on select "MM 01 02 03 04 05 06 07 08 09 10 11 12" at bounding box center [382, 526] width 229 height 40
select select "09"
click at [714, 524] on select "YYYY 2026 2025 2024" at bounding box center [613, 526] width 229 height 40
select select "2025"
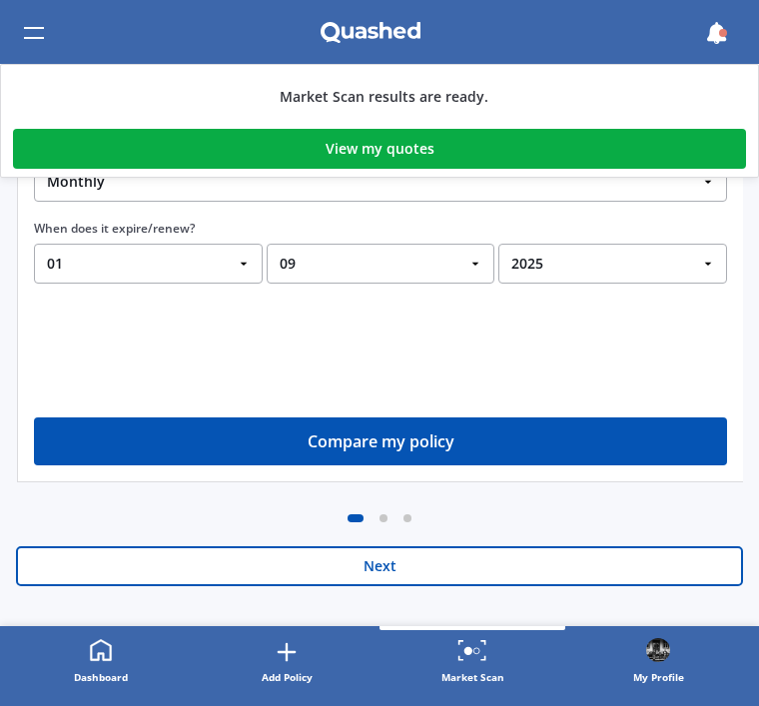
scroll to position [536, 0]
click at [484, 441] on button "Compare my policy" at bounding box center [380, 441] width 693 height 48
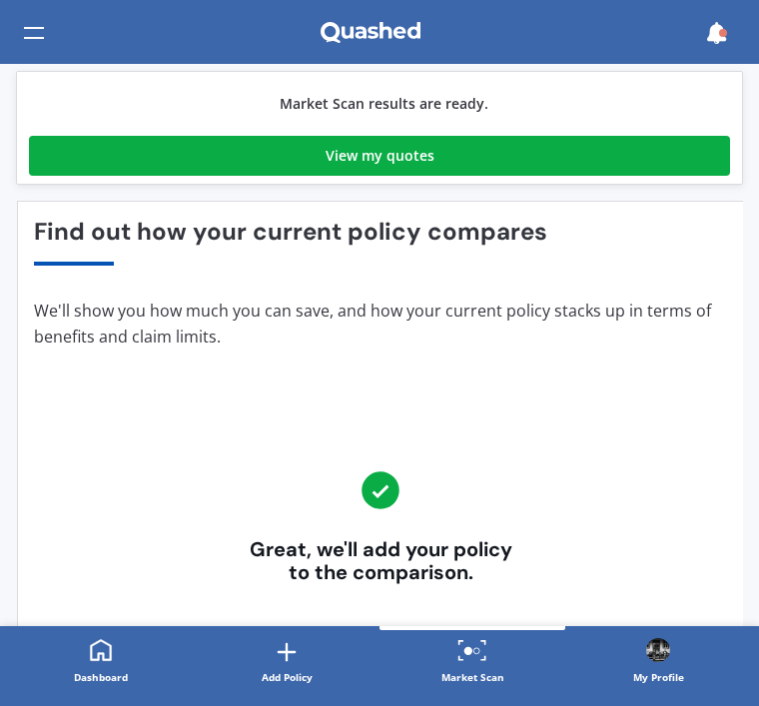
scroll to position [105, 0]
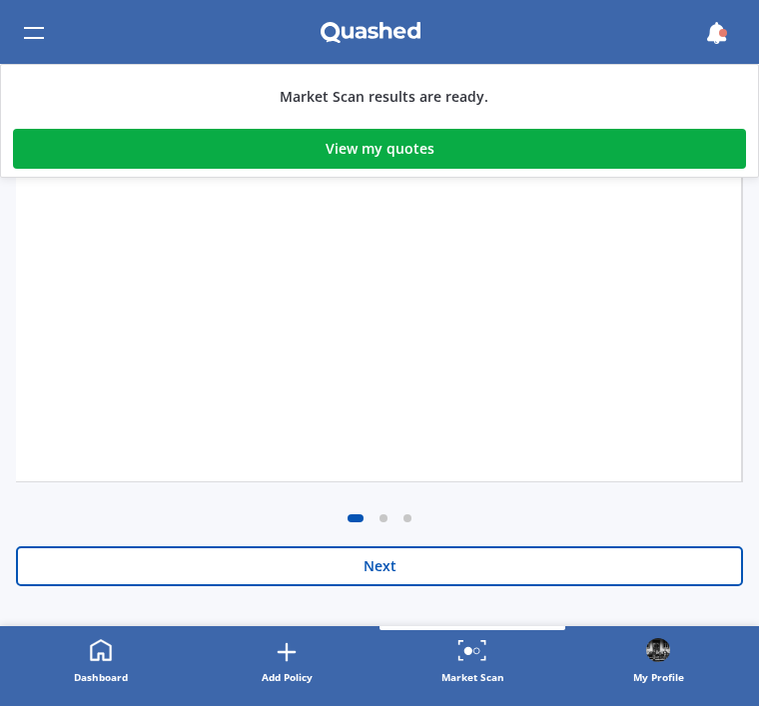
click at [442, 565] on button "Next" at bounding box center [379, 566] width 727 height 40
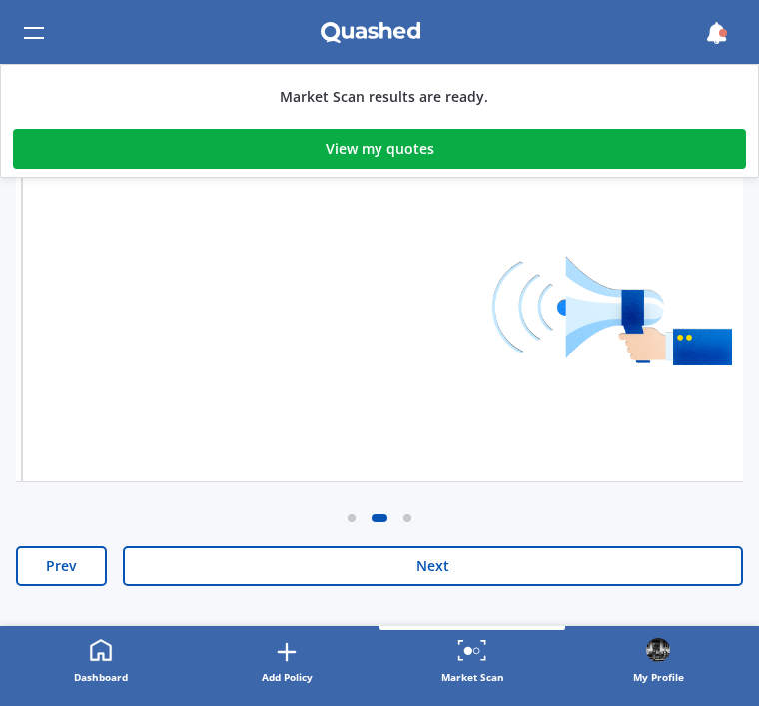
scroll to position [536, 0]
click at [454, 572] on button "Next" at bounding box center [433, 566] width 620 height 40
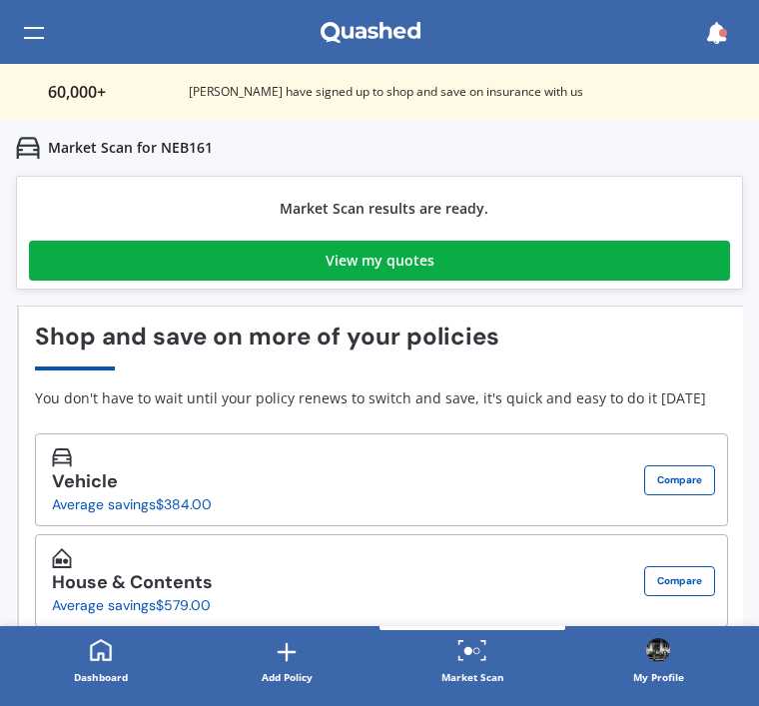
scroll to position [0, 0]
click at [453, 259] on link "View my quotes" at bounding box center [379, 261] width 701 height 40
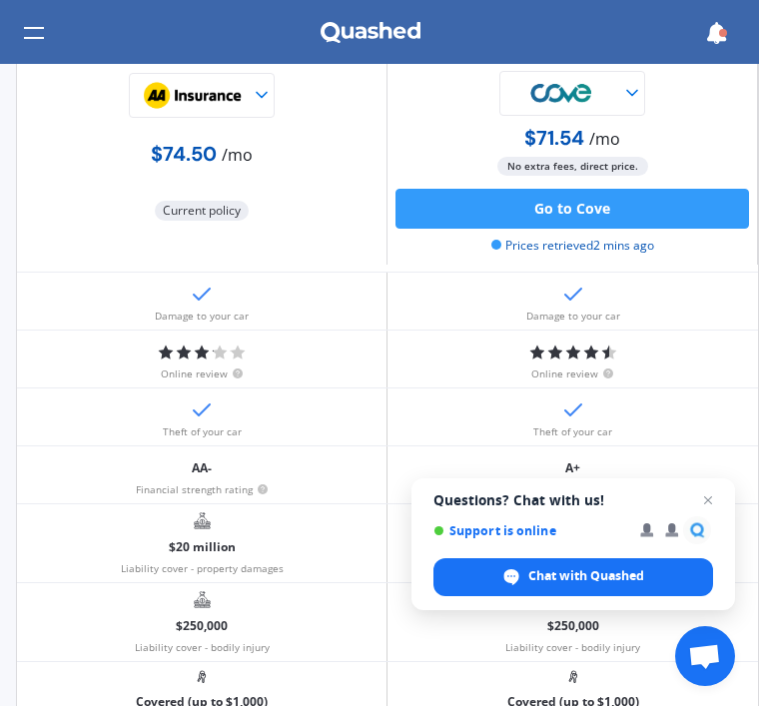
scroll to position [344, 0]
click at [718, 507] on span "Open chat" at bounding box center [708, 500] width 24 height 24
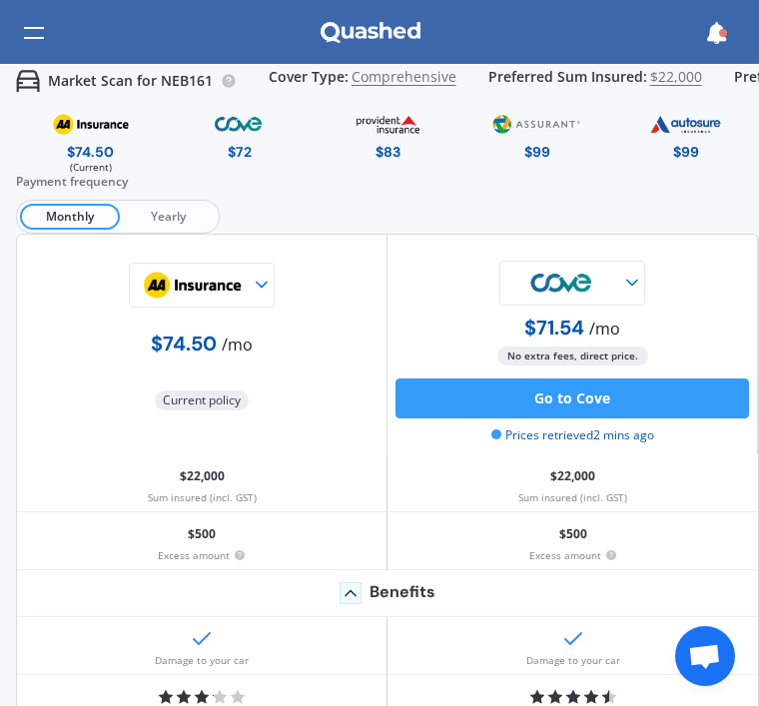
scroll to position [0, 0]
click at [244, 286] on img at bounding box center [192, 285] width 120 height 45
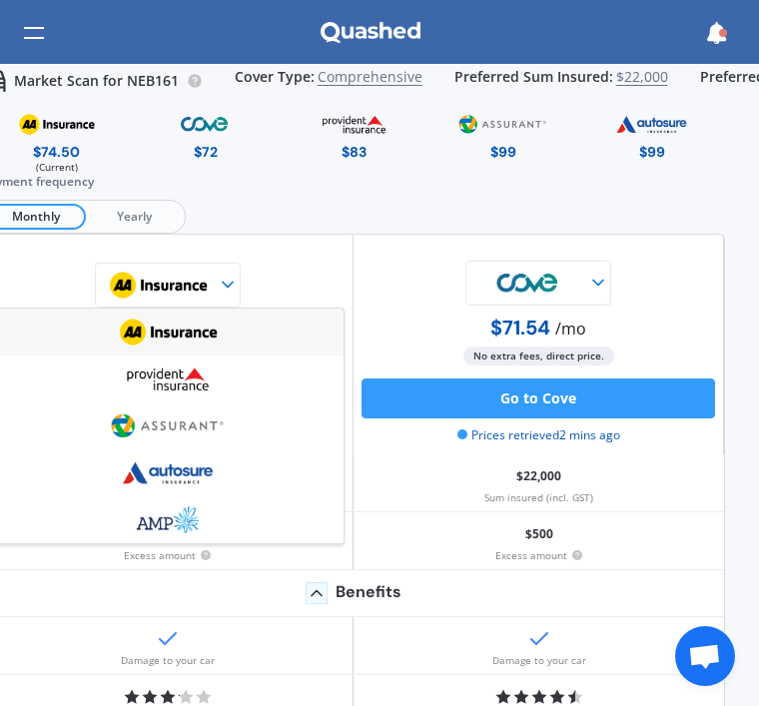
scroll to position [0, 35]
click at [148, 213] on span "Yearly" at bounding box center [133, 217] width 96 height 26
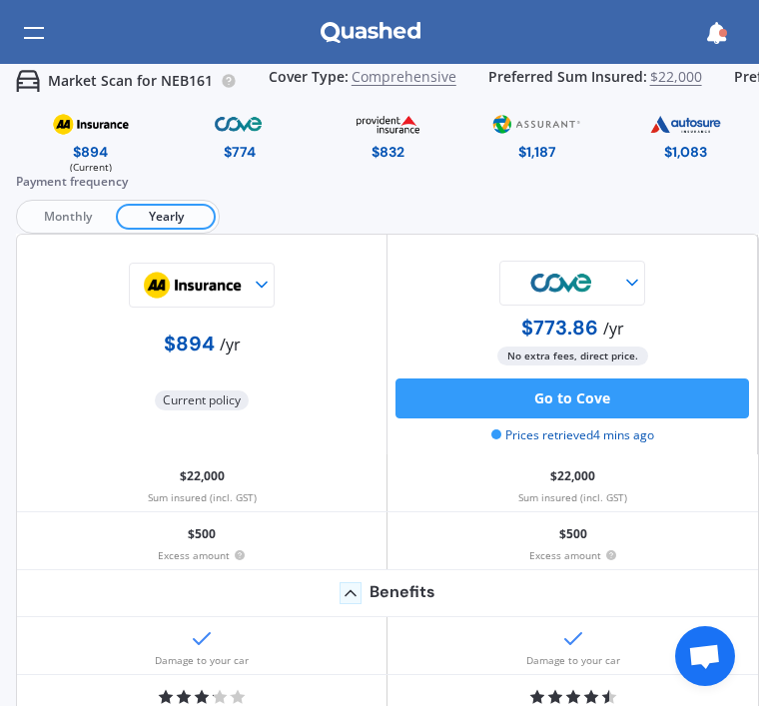
scroll to position [0, 0]
click at [715, 35] on icon at bounding box center [716, 33] width 22 height 22
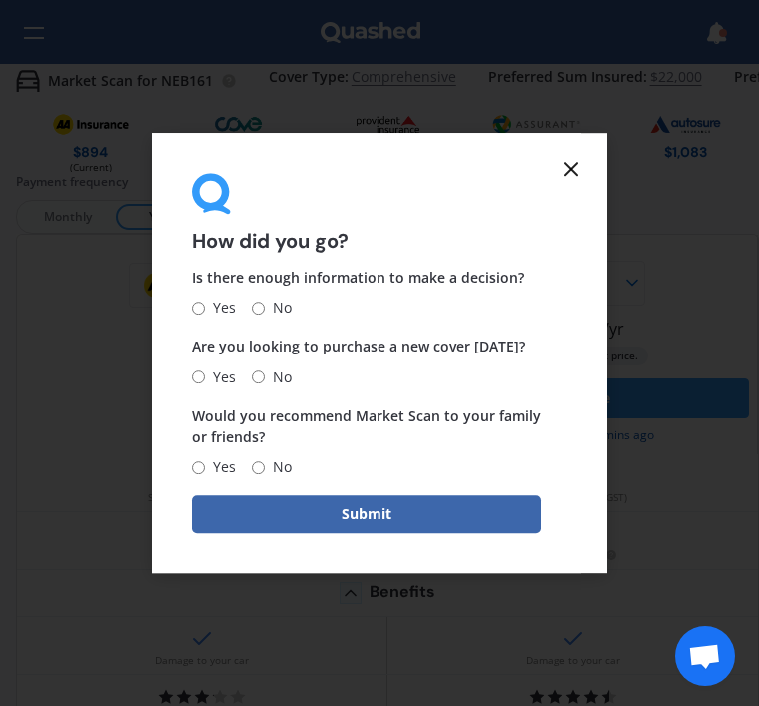
click at [574, 179] on icon at bounding box center [571, 169] width 24 height 24
